Goal: Transaction & Acquisition: Purchase product/service

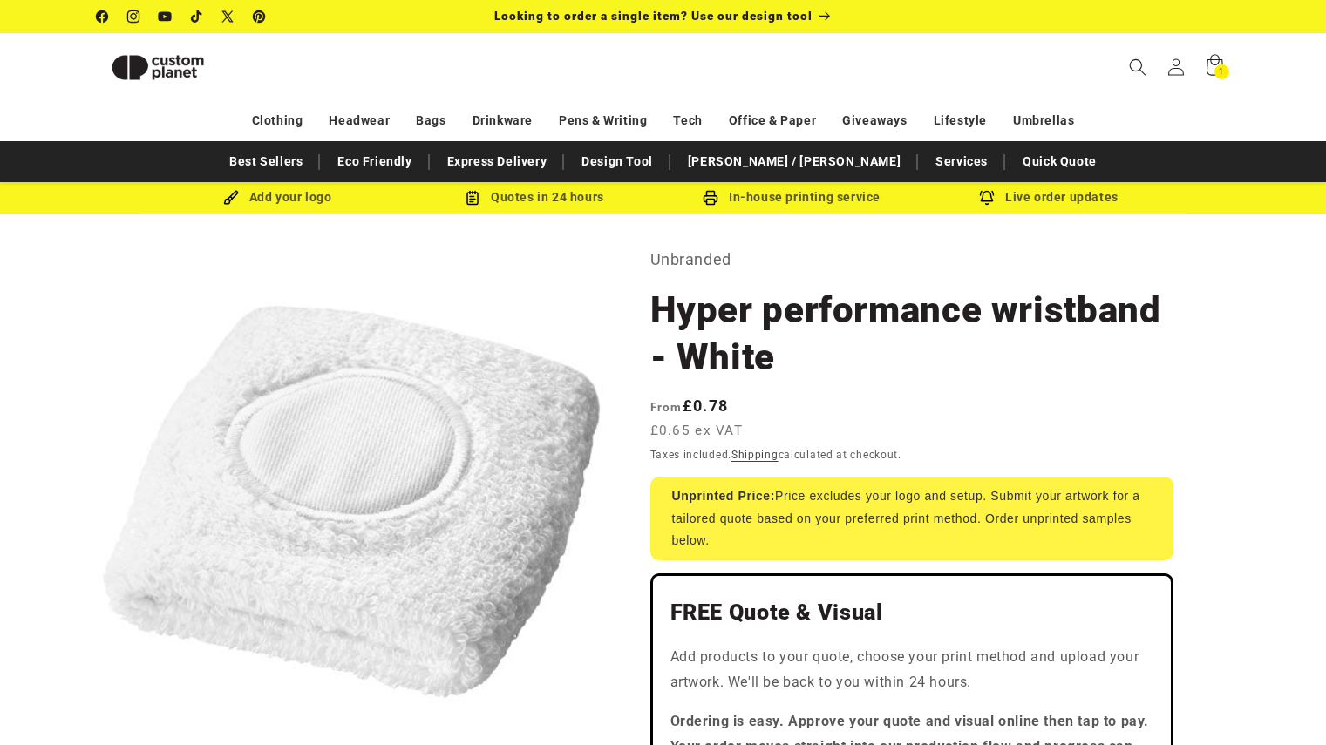
select select "**"
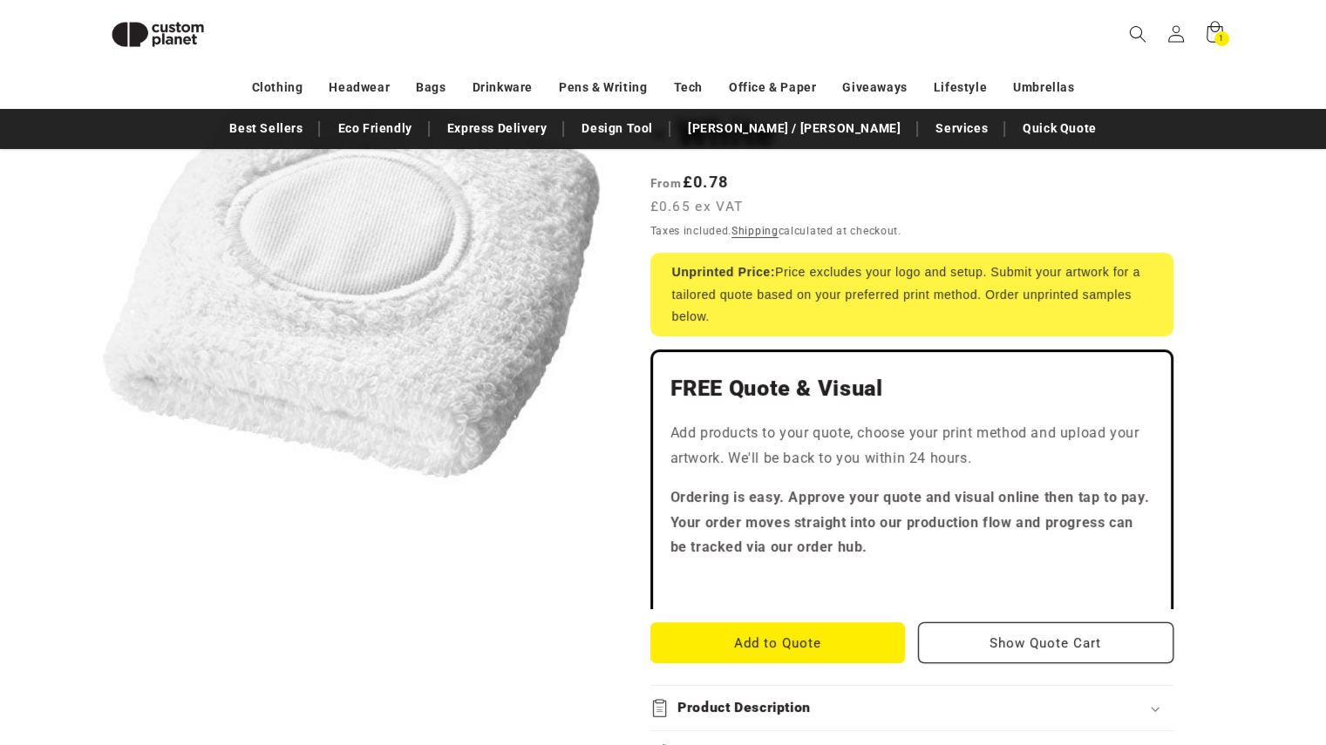
scroll to position [238, 0]
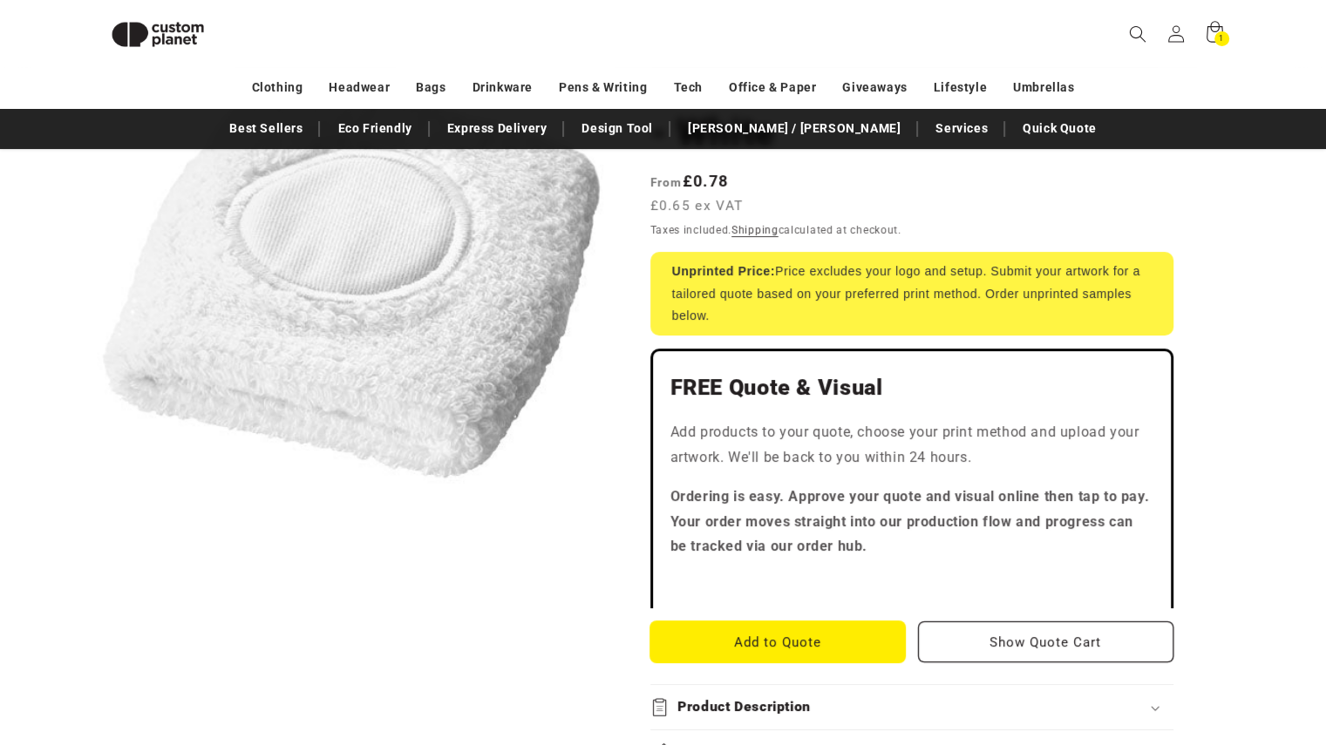
click at [781, 646] on button "Add to Quote" at bounding box center [777, 641] width 255 height 41
click at [1215, 36] on div "1 1 item" at bounding box center [1221, 38] width 15 height 15
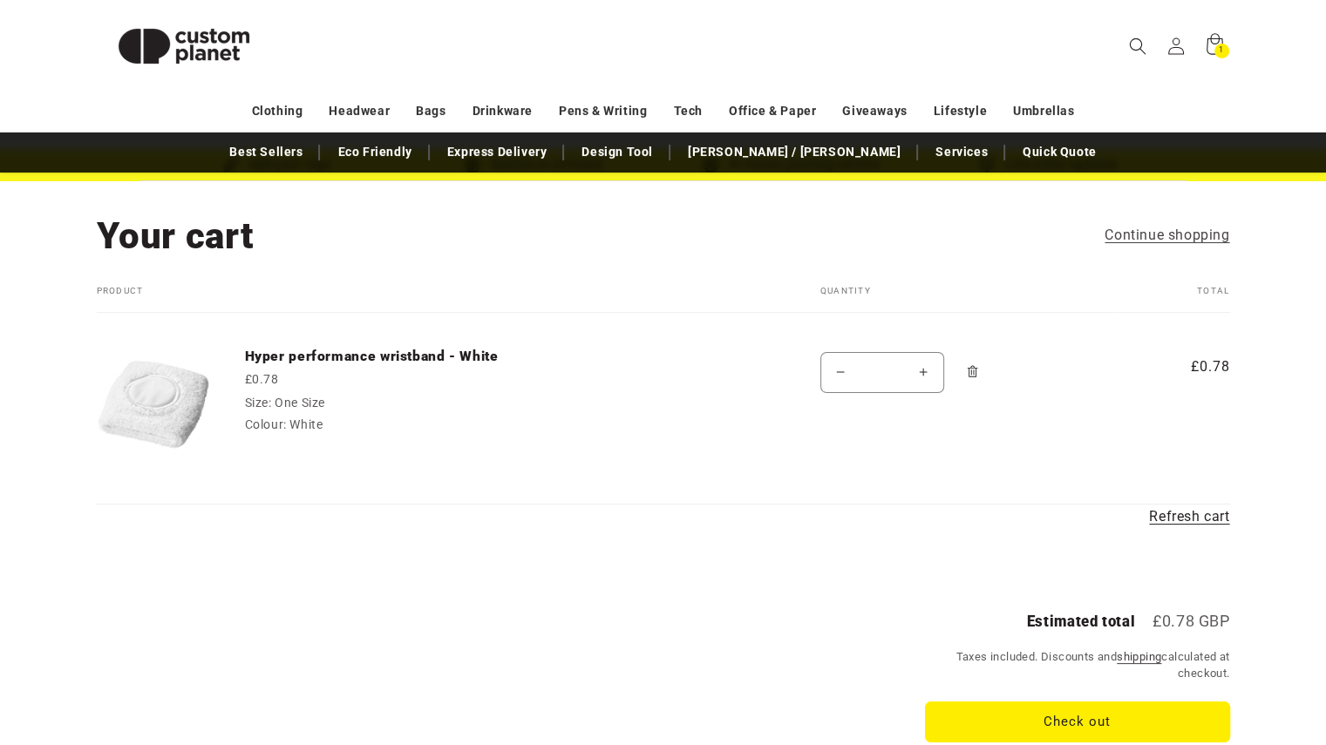
scroll to position [87, 0]
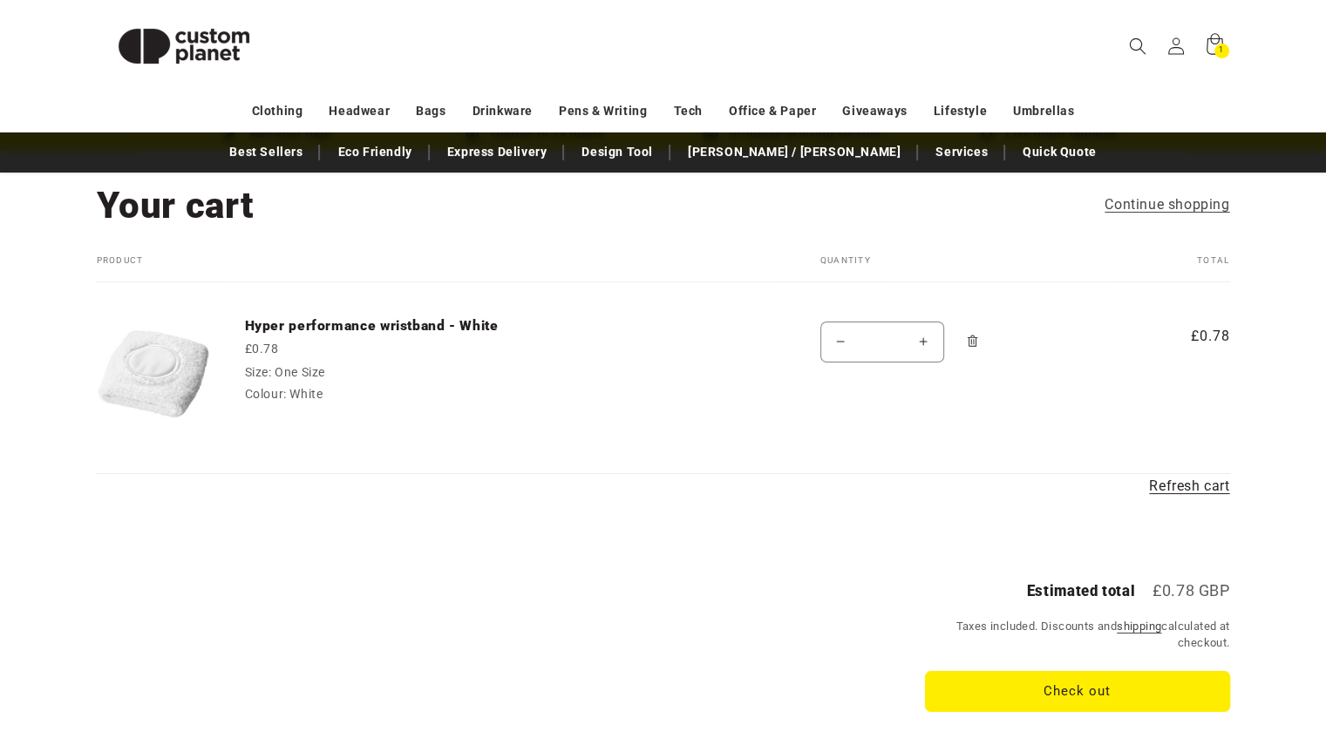
click at [968, 335] on icon "Remove Hyper performance wristband - White - One Size / White" at bounding box center [972, 341] width 13 height 13
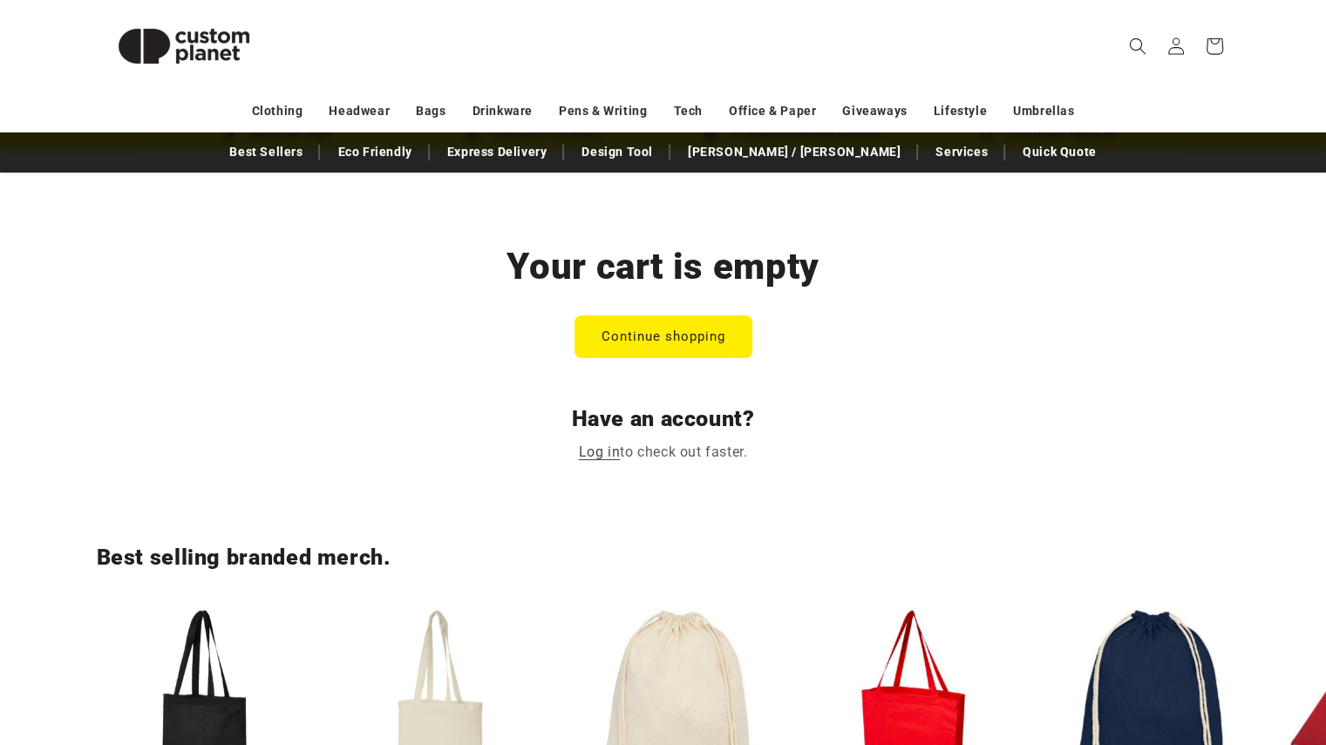
click at [648, 334] on link "Continue shopping" at bounding box center [663, 336] width 176 height 41
